Goal: Find specific page/section: Find specific page/section

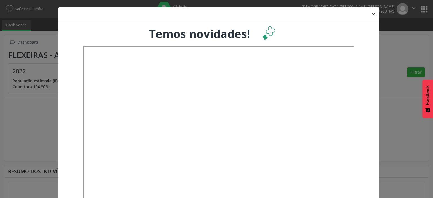
click at [371, 14] on button "×" at bounding box center [373, 14] width 11 height 14
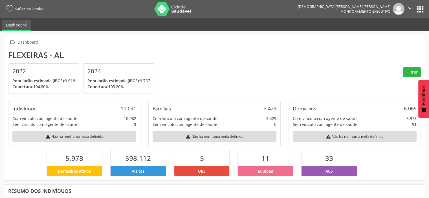
click at [419, 6] on button "apps" at bounding box center [420, 9] width 10 height 10
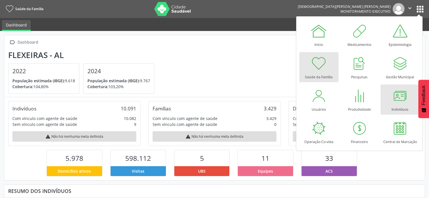
scroll to position [93, 140]
click at [402, 94] on div at bounding box center [399, 95] width 17 height 17
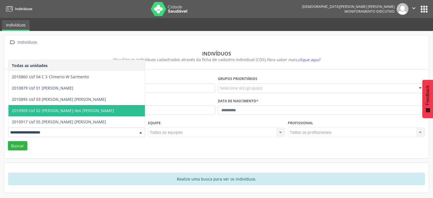
click at [43, 112] on span "2010909 Usf 02 Amaro Claudino dos Santos" at bounding box center [63, 110] width 102 height 5
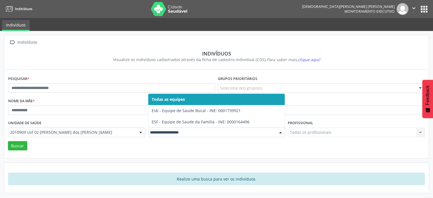
click at [273, 132] on div at bounding box center [216, 133] width 137 height 10
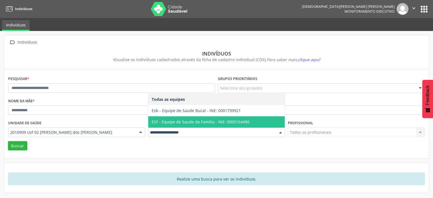
click at [249, 120] on span "ESF - Equipe de Saude da Familia - INE: 0000164496" at bounding box center [216, 121] width 136 height 11
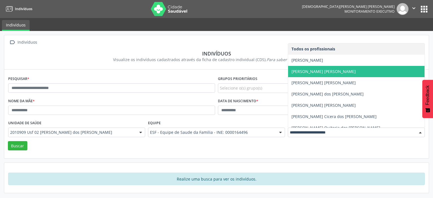
click at [306, 72] on span "Joelma Maraisa Serafim da Silva" at bounding box center [323, 71] width 64 height 5
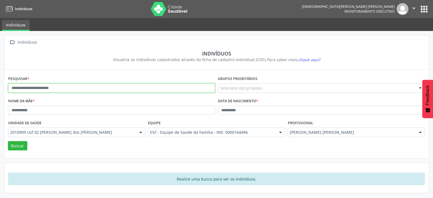
click at [38, 90] on input "text" at bounding box center [111, 88] width 207 height 10
type input "*******"
click at [8, 141] on button "Buscar" at bounding box center [17, 146] width 19 height 10
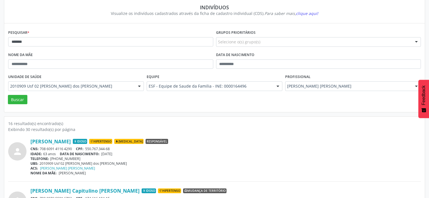
scroll to position [56, 0]
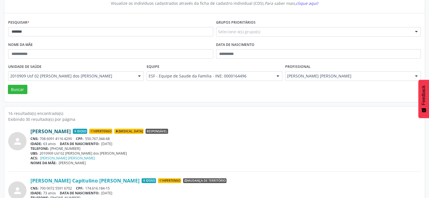
click at [71, 131] on link "Antonio Andrade da Silva" at bounding box center [50, 131] width 40 height 6
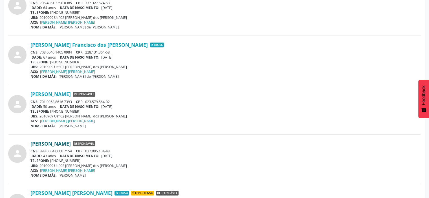
scroll to position [282, 0]
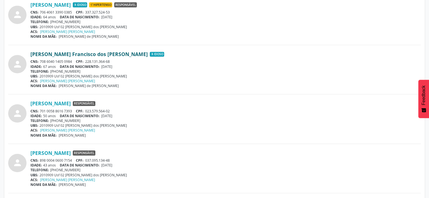
click at [60, 52] on link "Antonio Francisco dos Santos" at bounding box center [88, 54] width 117 height 6
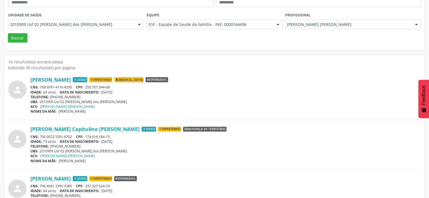
scroll to position [169, 0]
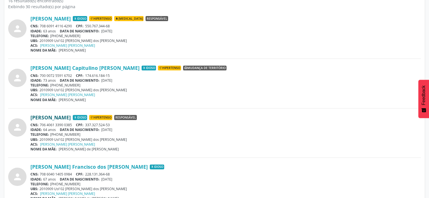
click at [71, 118] on link "Antonio Firmino Correia Filho" at bounding box center [50, 117] width 40 height 6
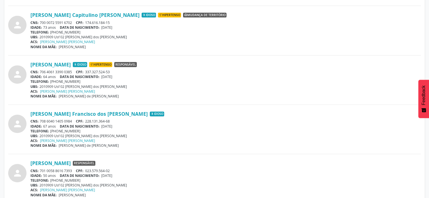
scroll to position [225, 0]
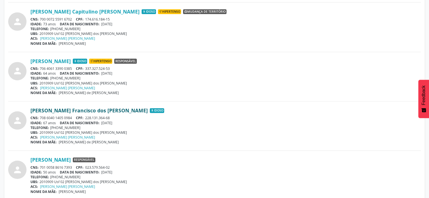
click at [85, 112] on link "Antonio Francisco dos Santos" at bounding box center [88, 110] width 117 height 6
click at [53, 110] on link "Antonio Francisco dos Santos" at bounding box center [88, 110] width 117 height 6
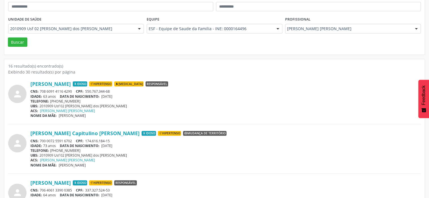
scroll to position [113, 0]
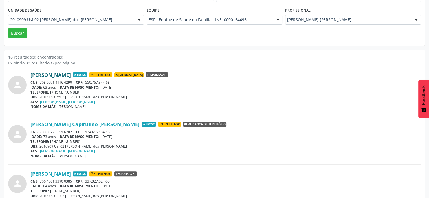
click at [60, 77] on link "Antonio Andrade da Silva" at bounding box center [50, 75] width 40 height 6
click at [61, 125] on link "Antonio Capitulino de Moura" at bounding box center [84, 124] width 109 height 6
